Goal: Task Accomplishment & Management: Manage account settings

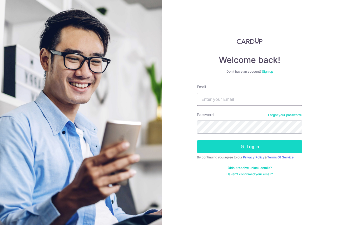
type input "[EMAIL_ADDRESS][DOMAIN_NAME]"
click at [244, 147] on icon "submit" at bounding box center [242, 147] width 4 height 4
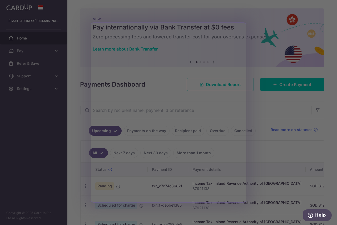
drag, startPoint x: 252, startPoint y: 186, endPoint x: 270, endPoint y: 186, distance: 17.4
click at [270, 186] on div at bounding box center [170, 113] width 340 height 227
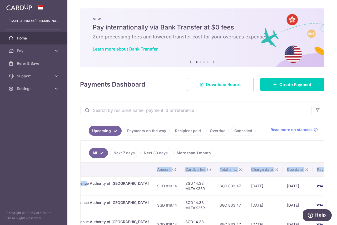
scroll to position [0, 163]
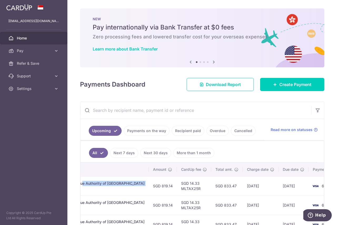
drag, startPoint x: 221, startPoint y: 185, endPoint x: 85, endPoint y: 190, distance: 137.0
click at [85, 190] on td "Income Tax. Inland Revenue Authority of [GEOGRAPHIC_DATA] S7921138I" at bounding box center [89, 185] width 117 height 19
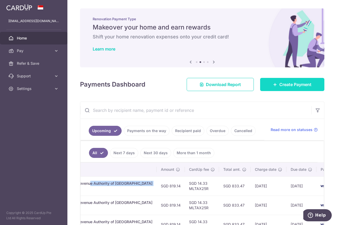
click at [295, 86] on span "Create Payment" at bounding box center [295, 84] width 32 height 6
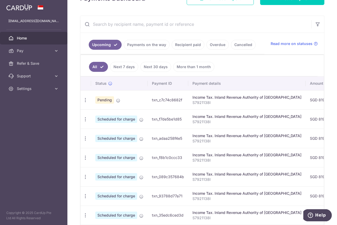
scroll to position [74, 0]
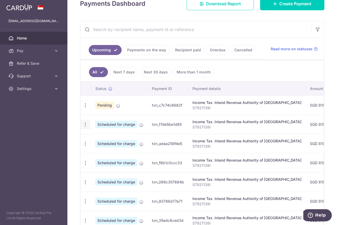
click at [85, 108] on icon "button" at bounding box center [86, 106] width 6 height 6
click at [87, 138] on icon at bounding box center [88, 139] width 6 height 6
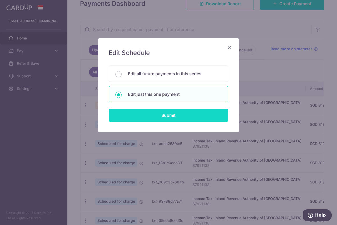
click at [153, 115] on input "Submit" at bounding box center [169, 115] width 120 height 13
radio input "true"
type input "819.14"
type input "[DATE]"
type input "S7921138I"
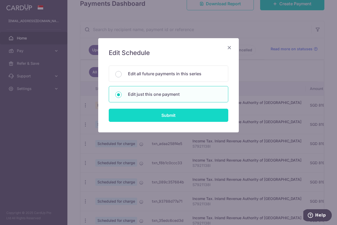
type input "MLTAX25R"
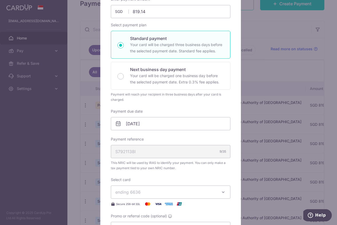
scroll to position [79, 0]
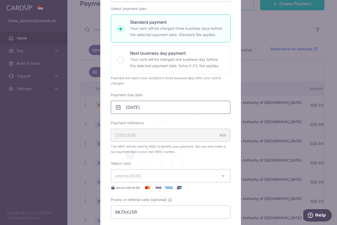
click at [147, 104] on input "[DATE]" at bounding box center [171, 107] width 120 height 13
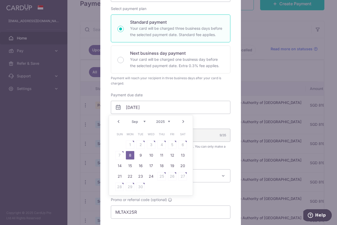
click at [118, 122] on link "Prev" at bounding box center [118, 121] width 6 height 6
click at [256, 149] on div "Edit payment By clicking apply, you will make changes to all payments to Inland…" at bounding box center [168, 112] width 337 height 225
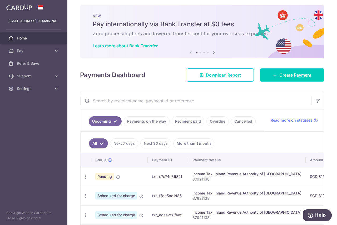
scroll to position [0, 0]
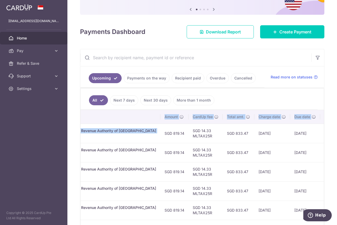
scroll to position [0, 163]
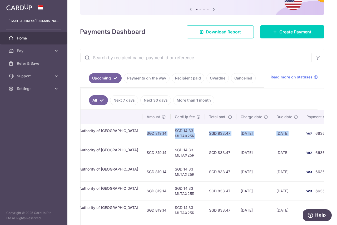
drag, startPoint x: 218, startPoint y: 135, endPoint x: 284, endPoint y: 135, distance: 65.8
click at [284, 135] on tr "Update payment Cancel payment Pending txn_c7c74c8682f Income Tax. Inland Revenu…" at bounding box center [129, 133] width 425 height 19
click at [171, 138] on td "SGD 14.33 MLTAX25R" at bounding box center [188, 133] width 34 height 19
click at [171, 137] on td "SGD 14.33 MLTAX25R" at bounding box center [188, 133] width 34 height 19
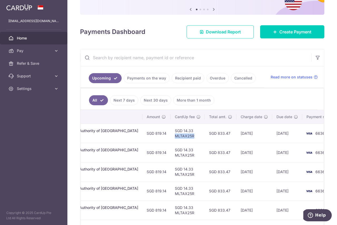
copy td "MLTAX25R"
